Goal: Task Accomplishment & Management: Manage account settings

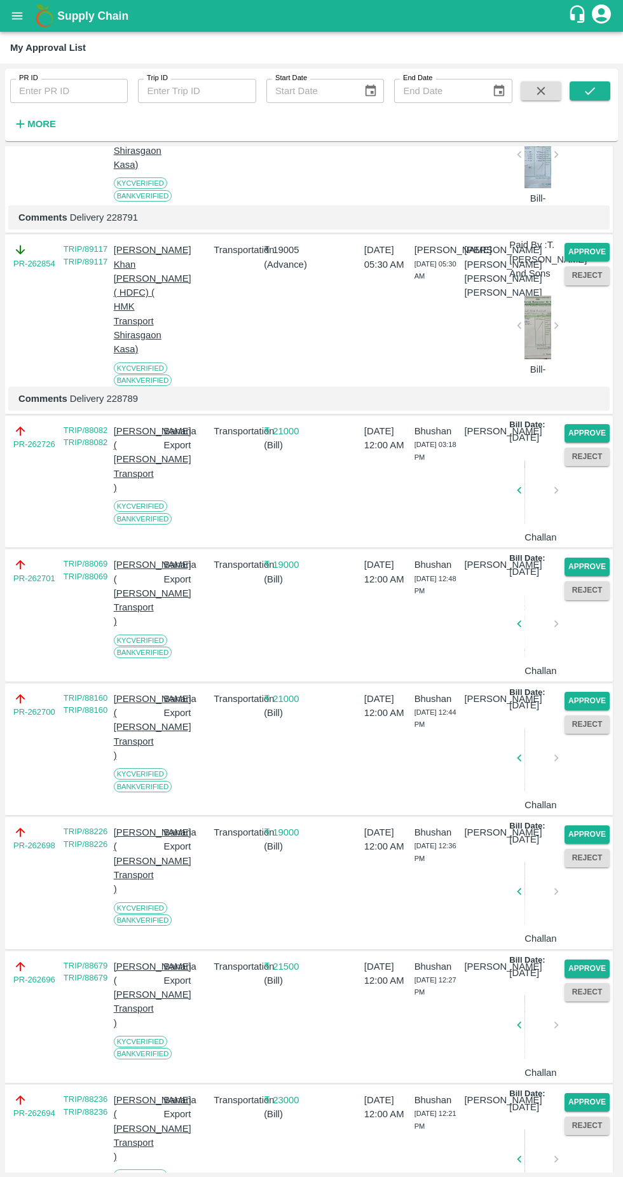
scroll to position [177, 0]
click at [590, 443] on button "Approve" at bounding box center [586, 434] width 45 height 18
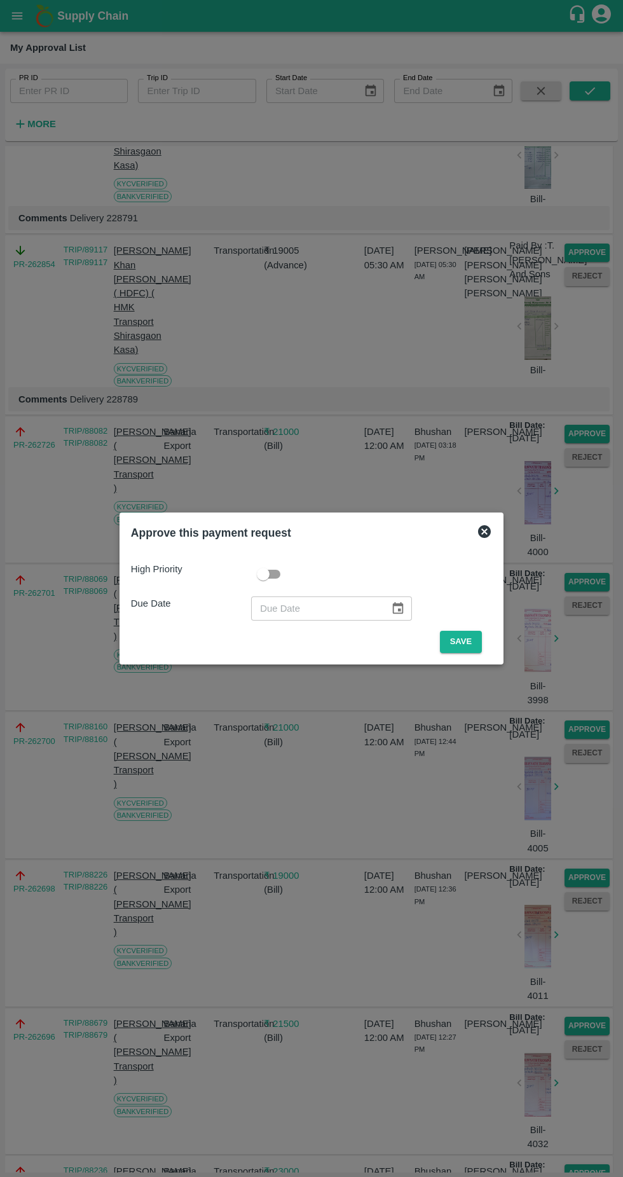
click at [468, 643] on button "Save" at bounding box center [461, 642] width 42 height 22
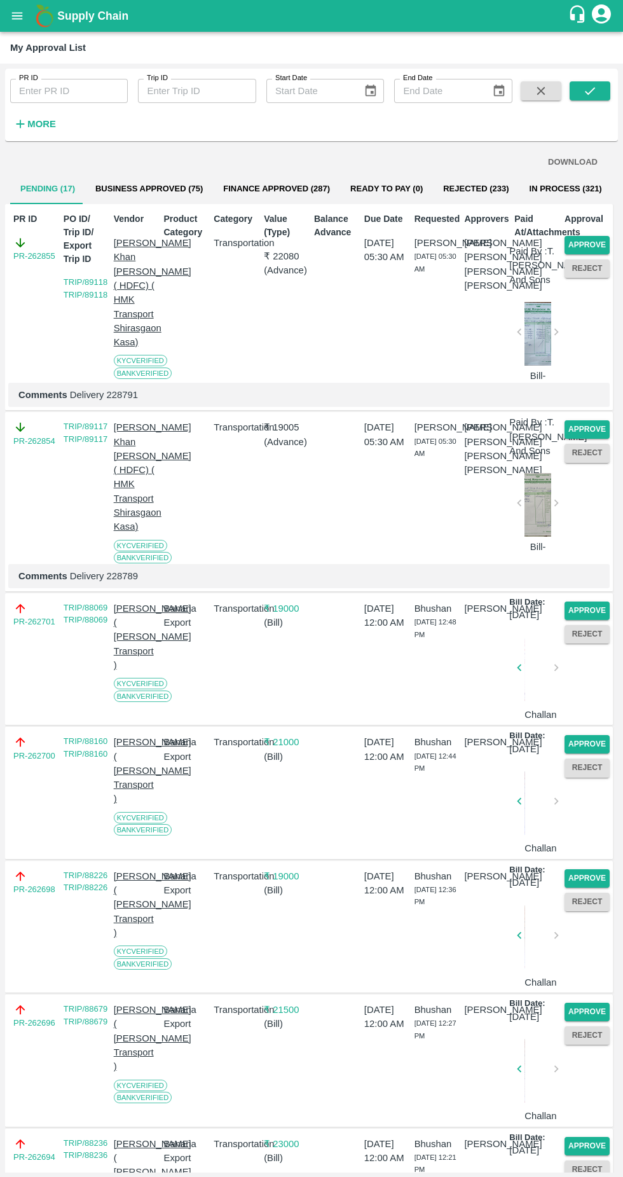
click at [593, 620] on button "Approve" at bounding box center [586, 610] width 45 height 18
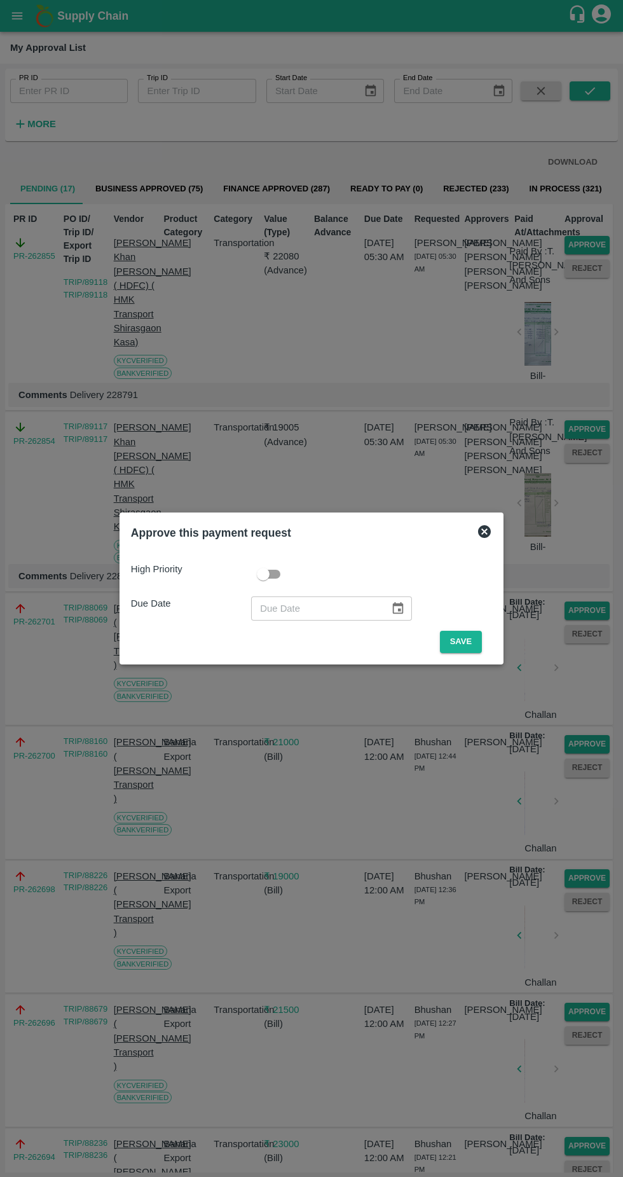
click at [471, 642] on button "Save" at bounding box center [461, 642] width 42 height 22
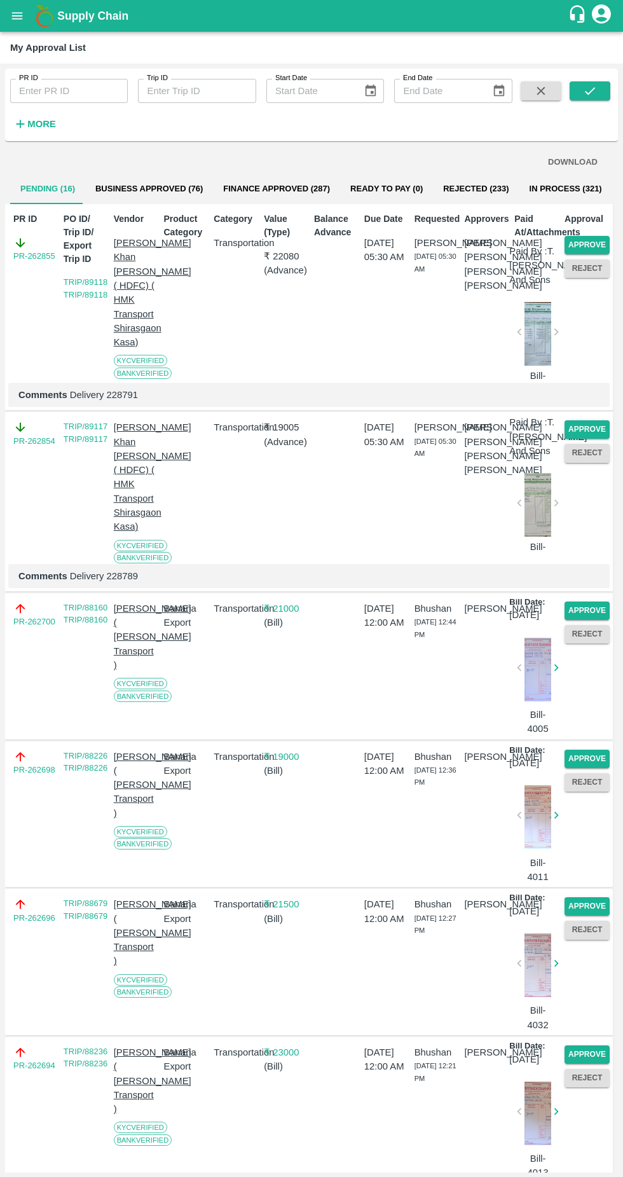
click at [585, 620] on button "Approve" at bounding box center [586, 610] width 45 height 18
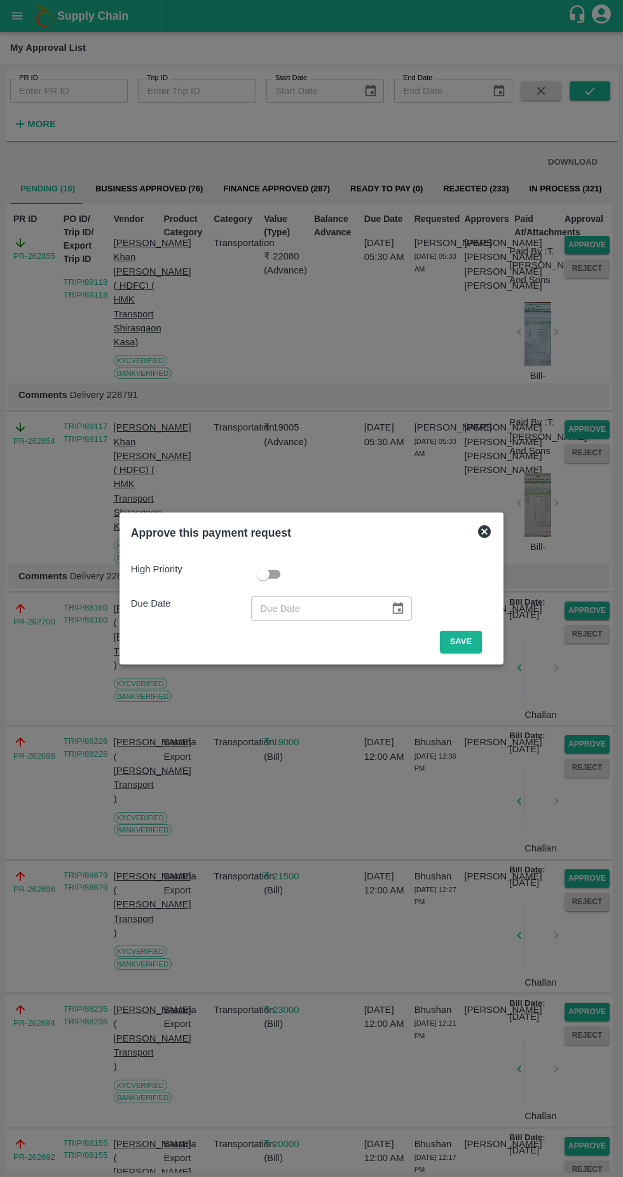
click at [460, 642] on button "Save" at bounding box center [461, 642] width 42 height 22
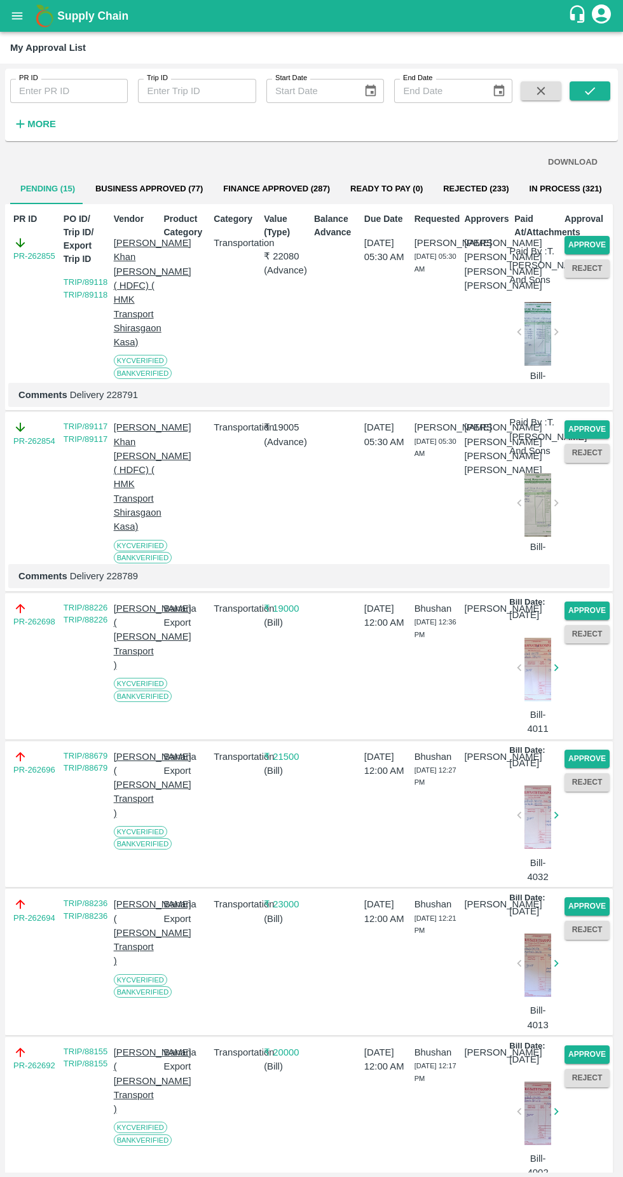
click at [597, 620] on button "Approve" at bounding box center [586, 610] width 45 height 18
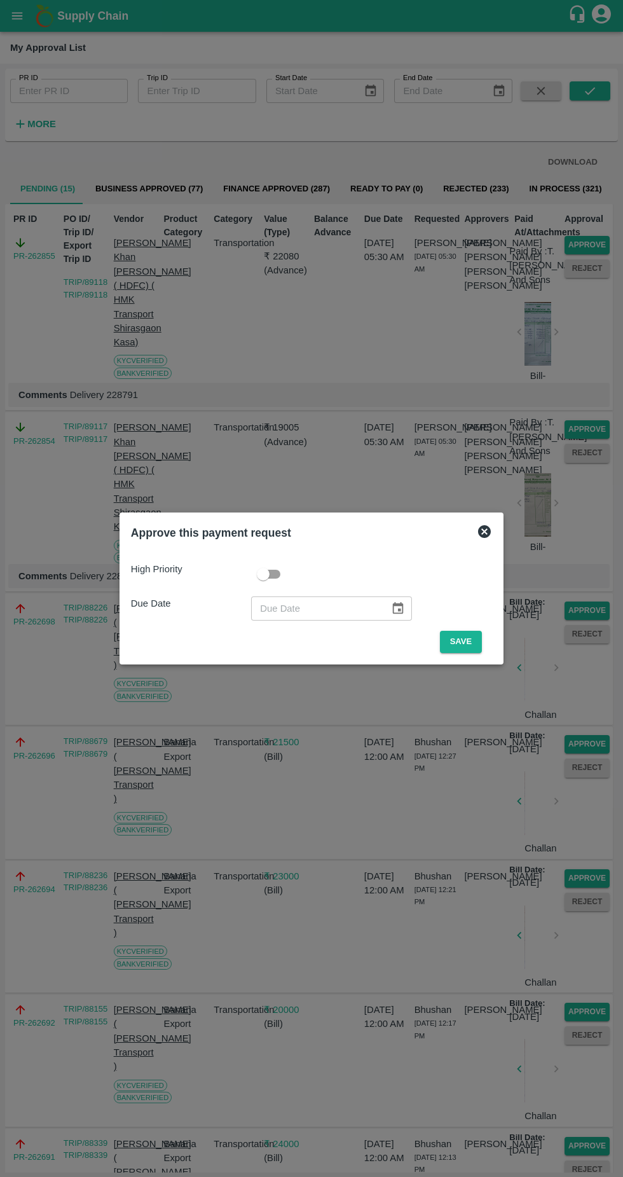
click at [479, 637] on button "Save" at bounding box center [461, 642] width 42 height 22
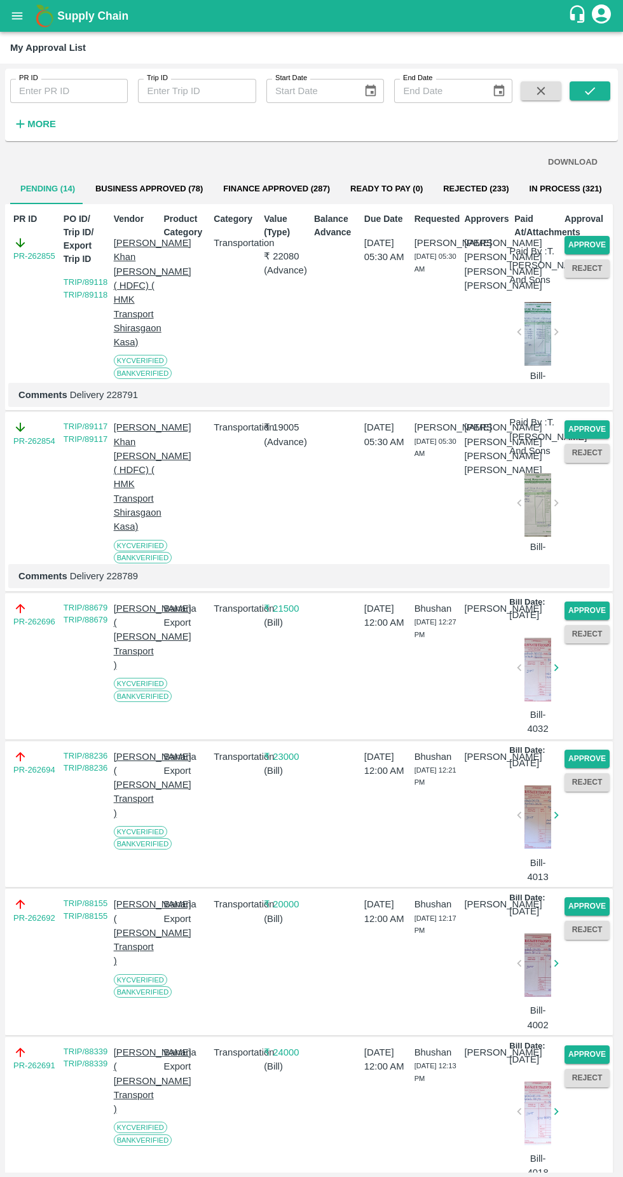
click at [590, 620] on button "Approve" at bounding box center [586, 610] width 45 height 18
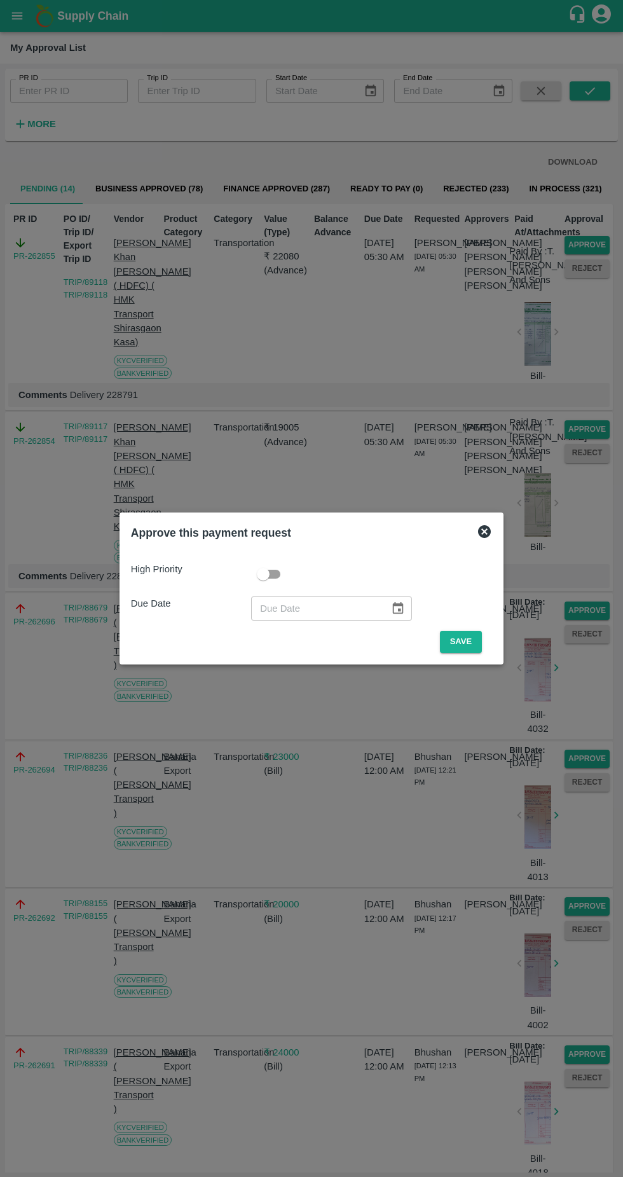
click at [471, 641] on button "Save" at bounding box center [461, 642] width 42 height 22
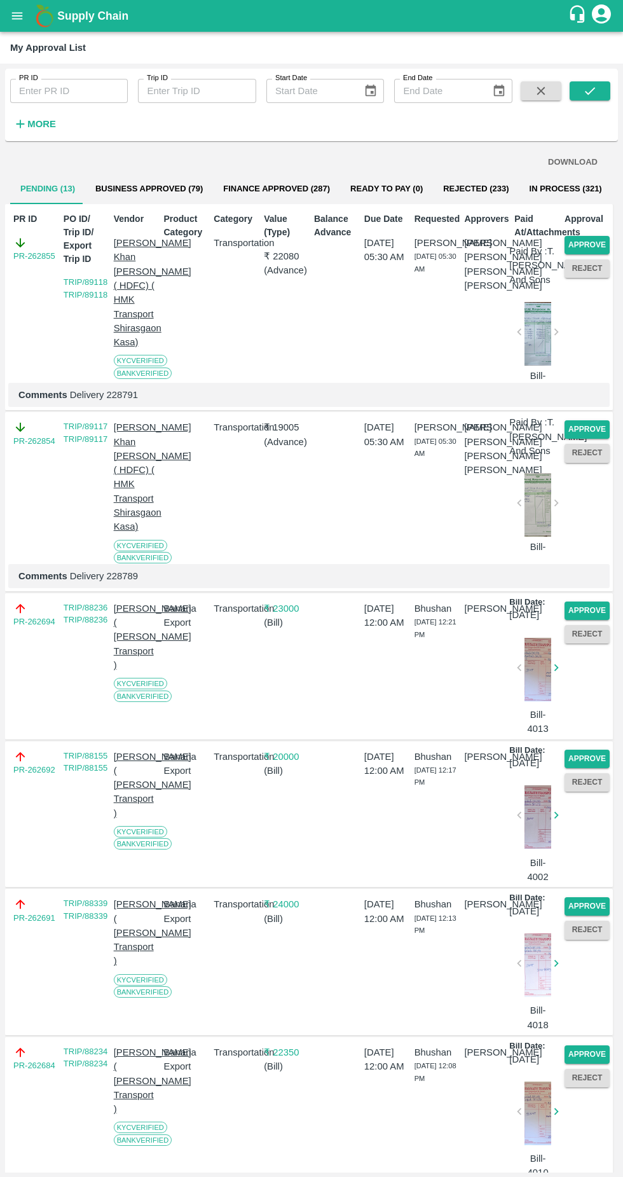
click at [592, 620] on button "Approve" at bounding box center [586, 610] width 45 height 18
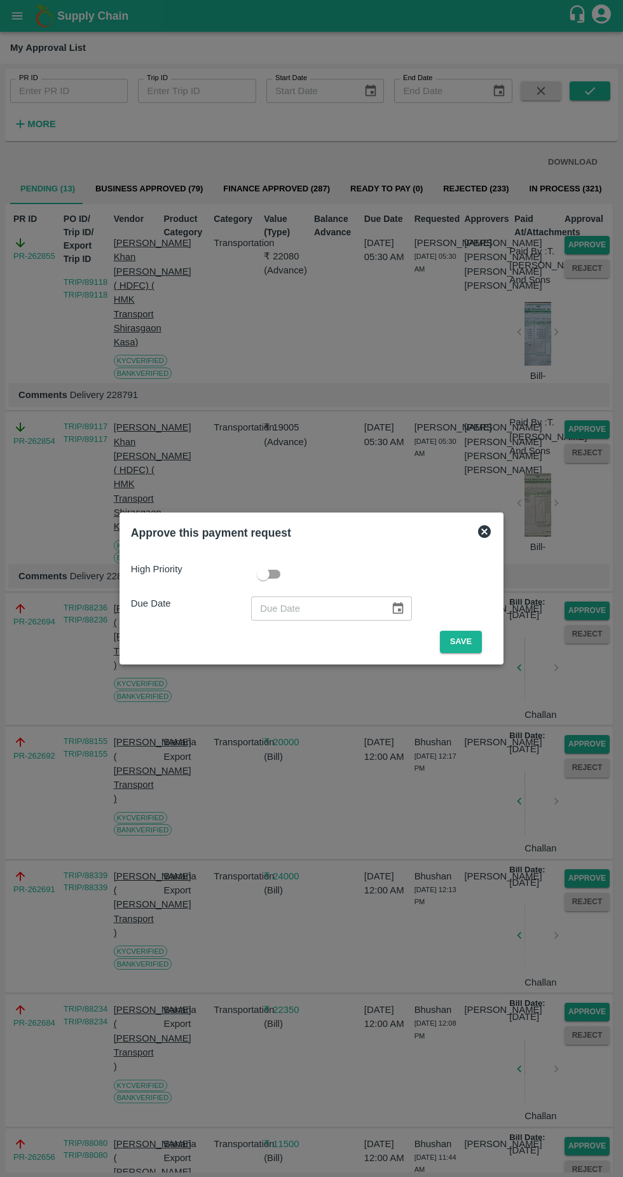
click at [467, 643] on button "Save" at bounding box center [461, 642] width 42 height 22
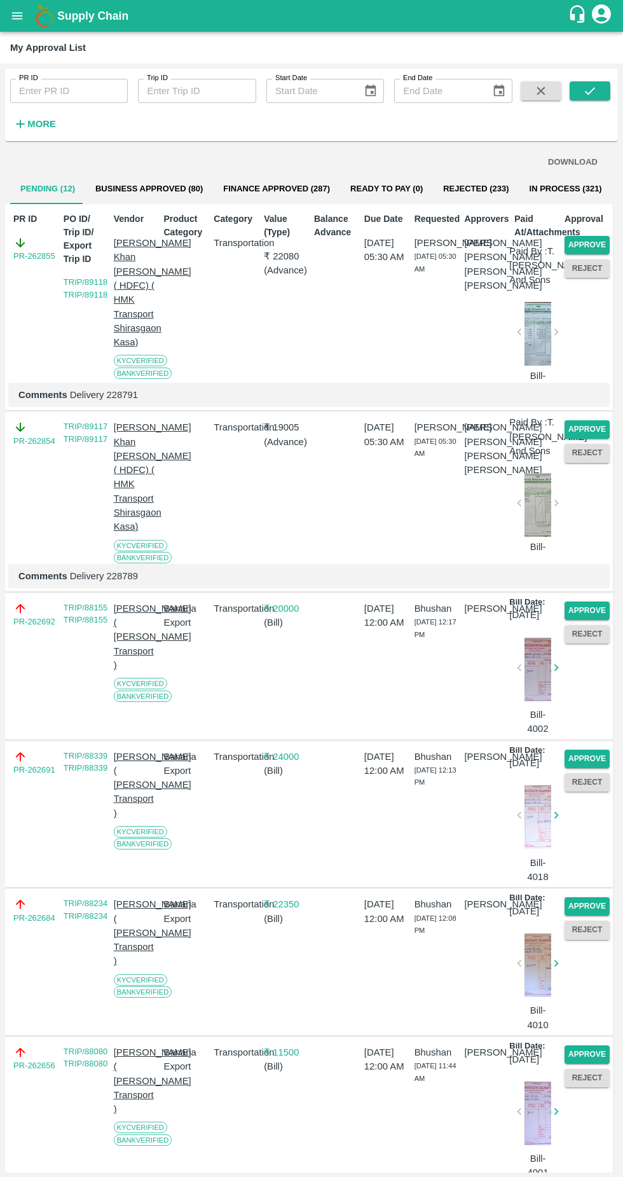
click at [591, 620] on button "Approve" at bounding box center [586, 610] width 45 height 18
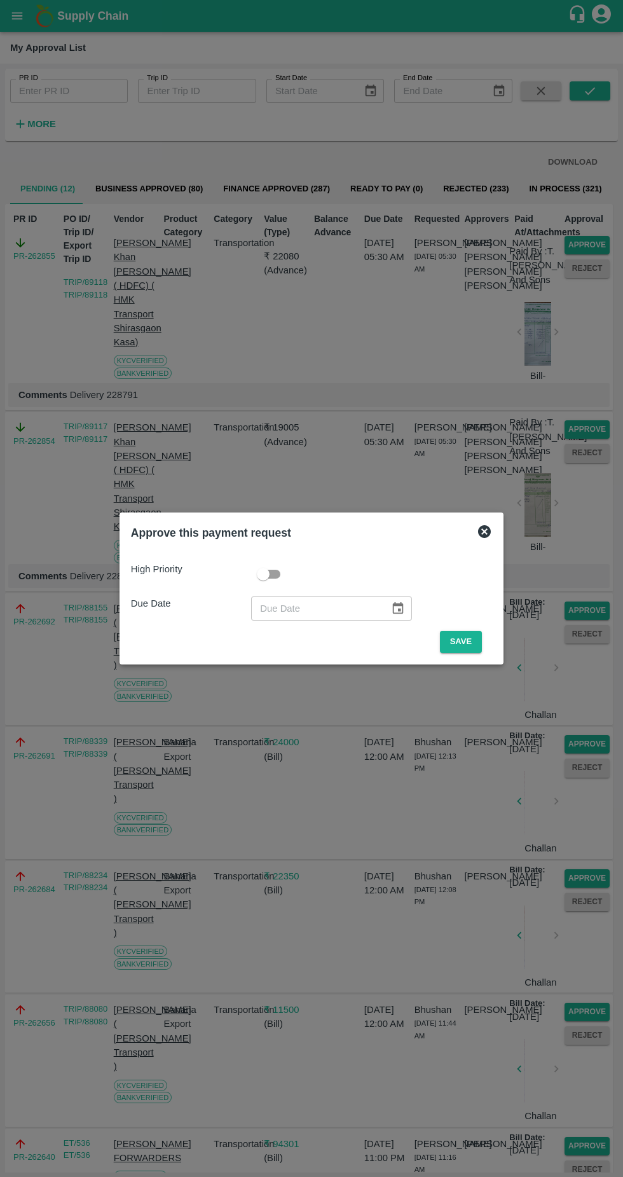
click at [464, 641] on button "Save" at bounding box center [461, 642] width 42 height 22
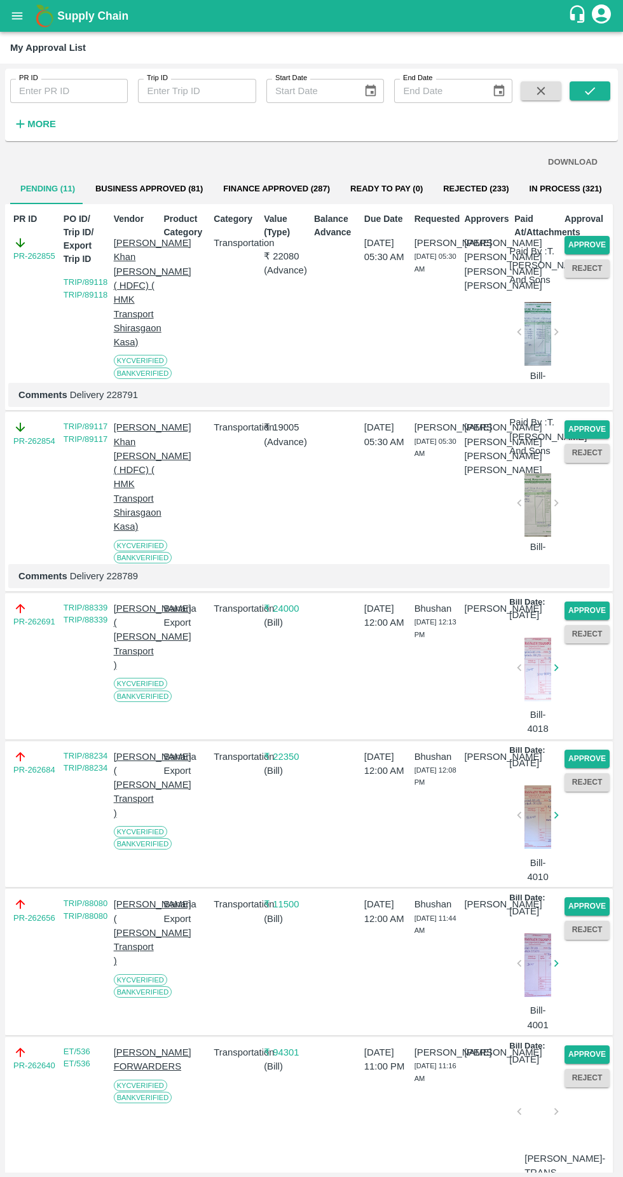
click at [587, 620] on button "Approve" at bounding box center [586, 610] width 45 height 18
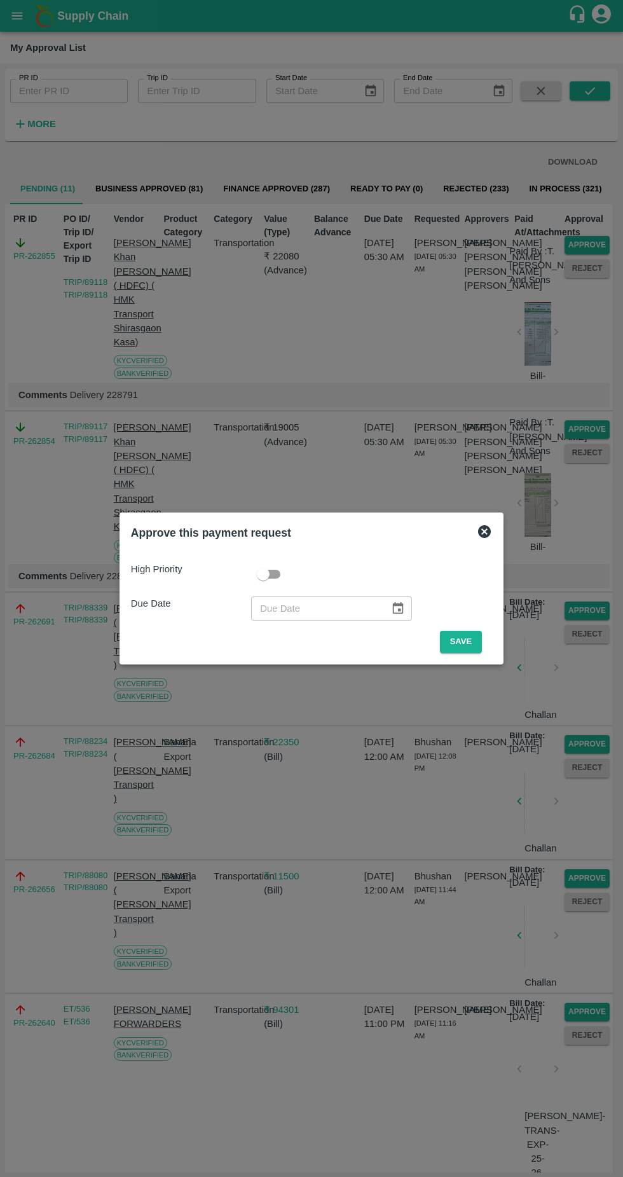
click at [464, 641] on button "Save" at bounding box center [461, 642] width 42 height 22
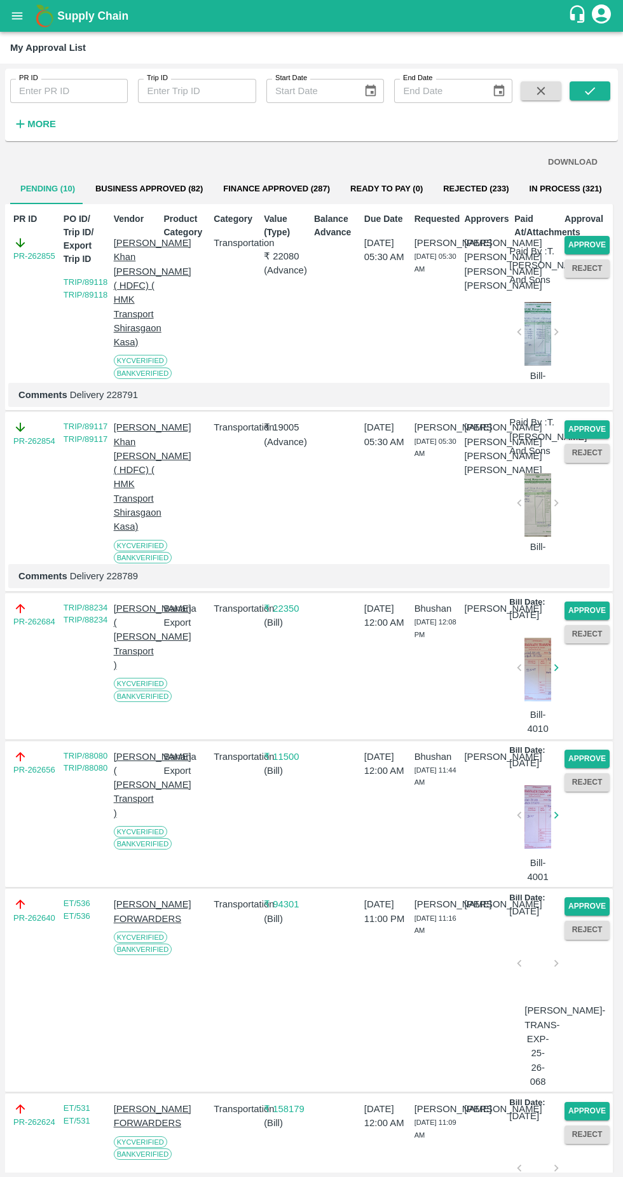
click at [592, 620] on button "Approve" at bounding box center [586, 610] width 45 height 18
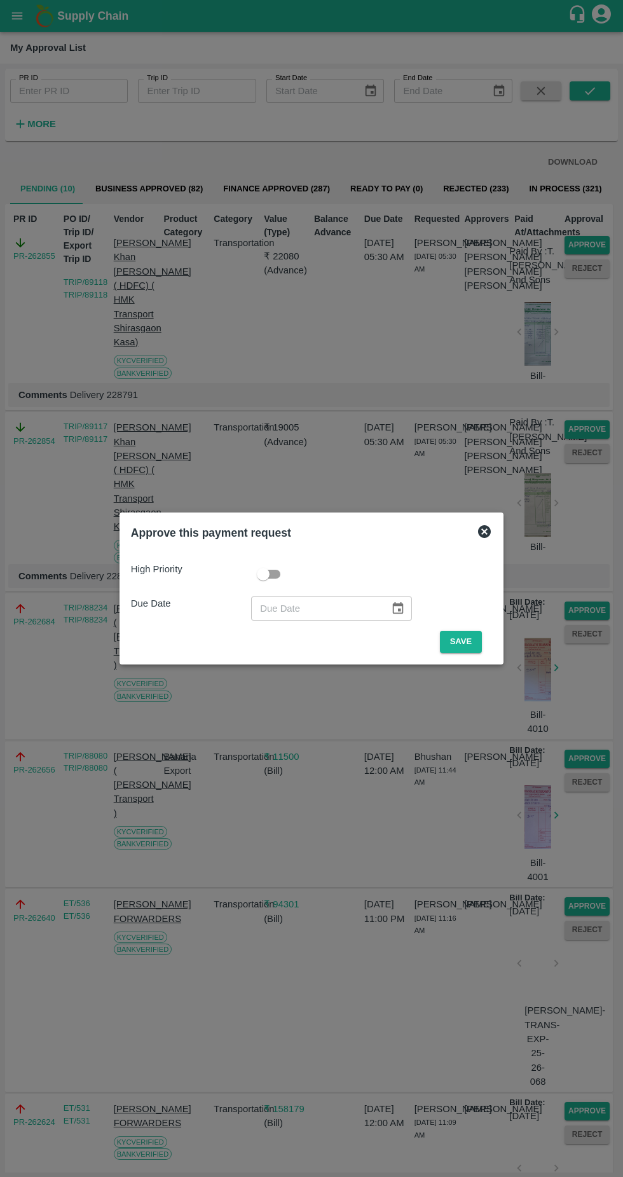
click at [467, 651] on button "Save" at bounding box center [461, 642] width 42 height 22
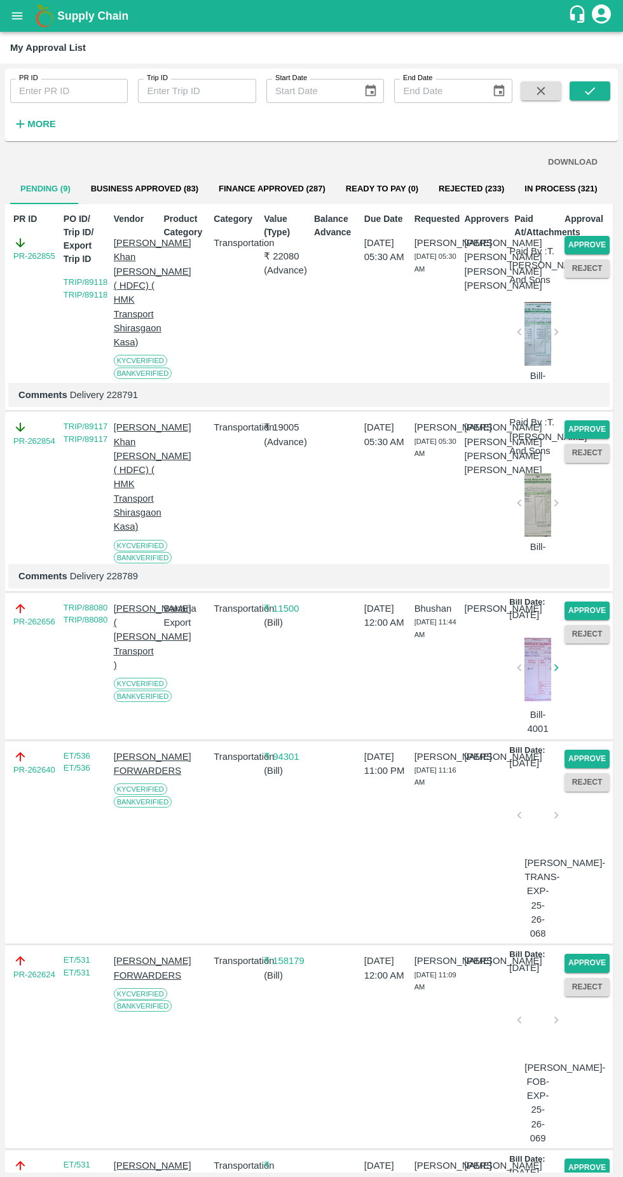
click at [599, 588] on div "Comments Delivery 228789" at bounding box center [308, 576] width 601 height 24
click at [586, 620] on button "Approve" at bounding box center [586, 610] width 45 height 18
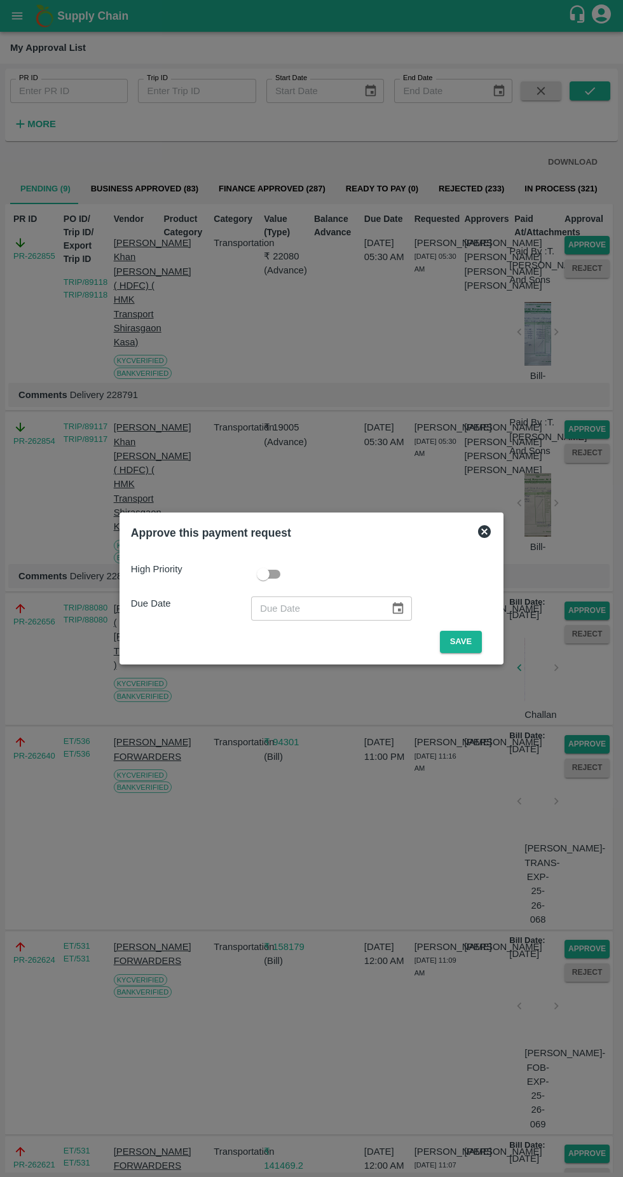
click at [467, 636] on button "Save" at bounding box center [461, 642] width 42 height 22
